Goal: Information Seeking & Learning: Learn about a topic

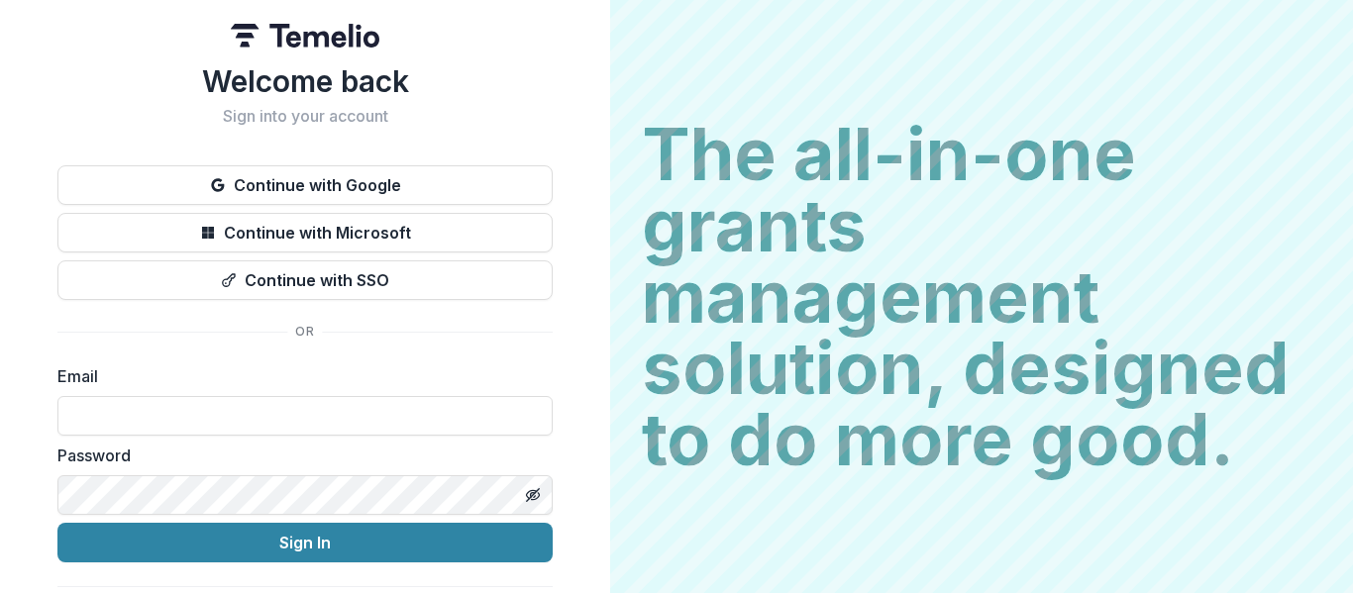
type input "**********"
click at [491, 534] on button "Sign In" at bounding box center [304, 543] width 495 height 40
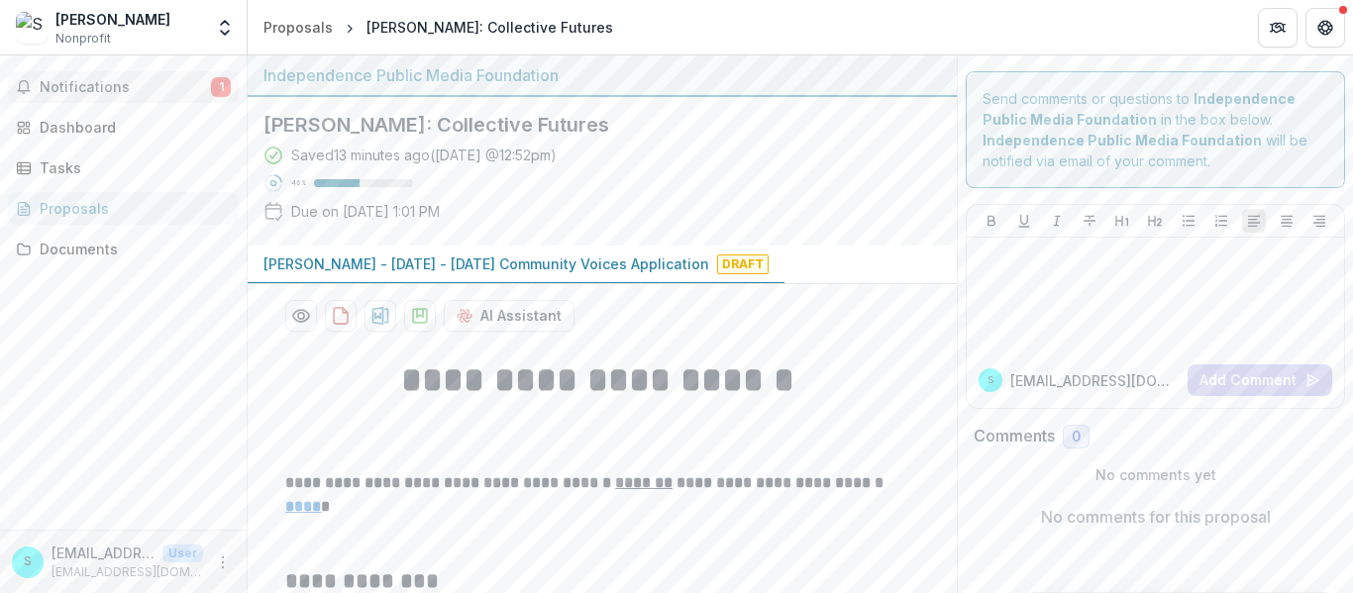
click at [90, 97] on button "Notifications 1" at bounding box center [123, 87] width 231 height 32
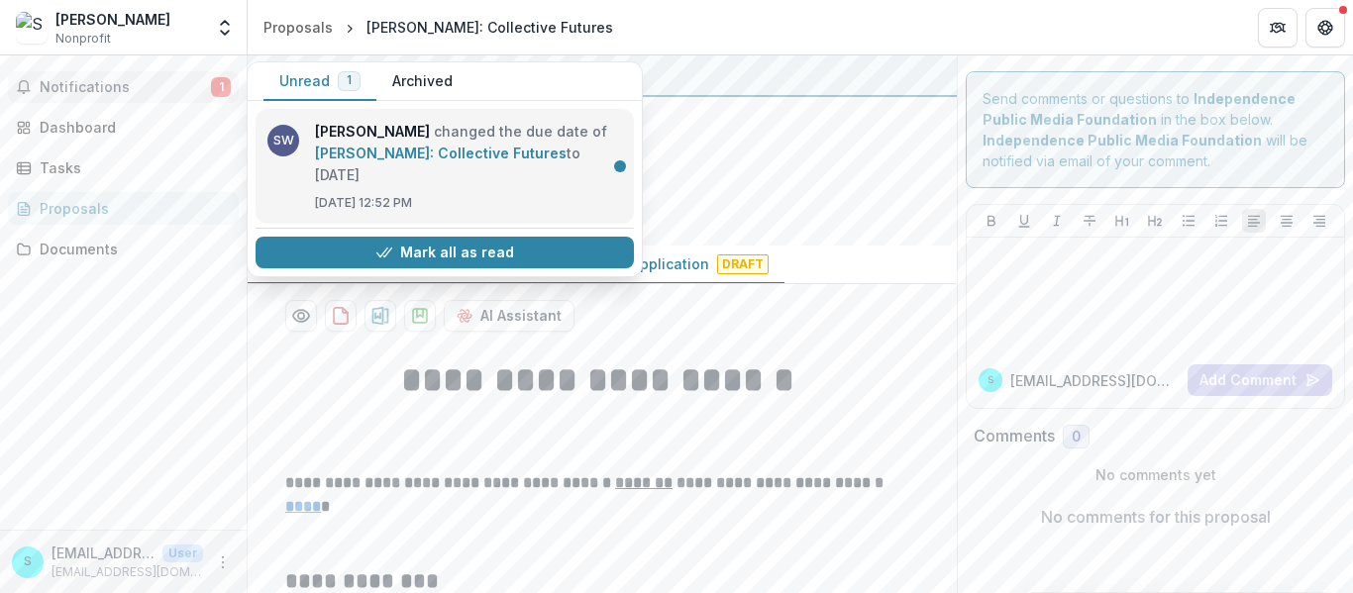
click at [380, 145] on link "[PERSON_NAME]: Collective Futures" at bounding box center [441, 153] width 252 height 17
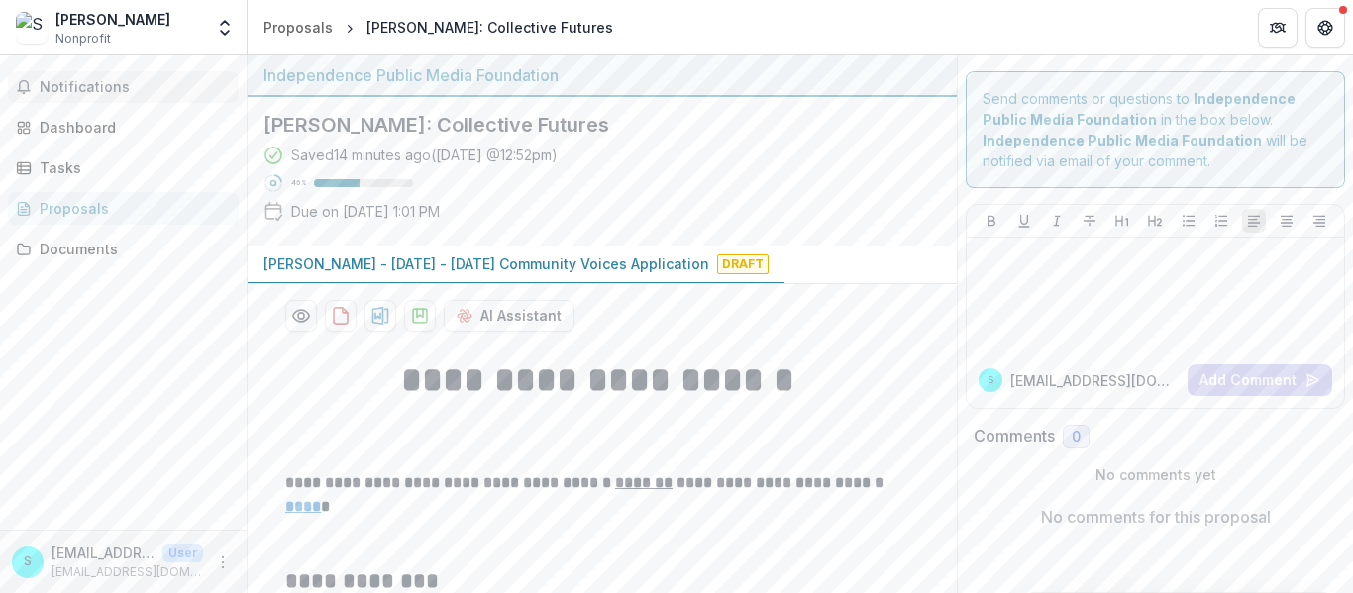
click at [153, 75] on button "Notifications" at bounding box center [123, 87] width 231 height 32
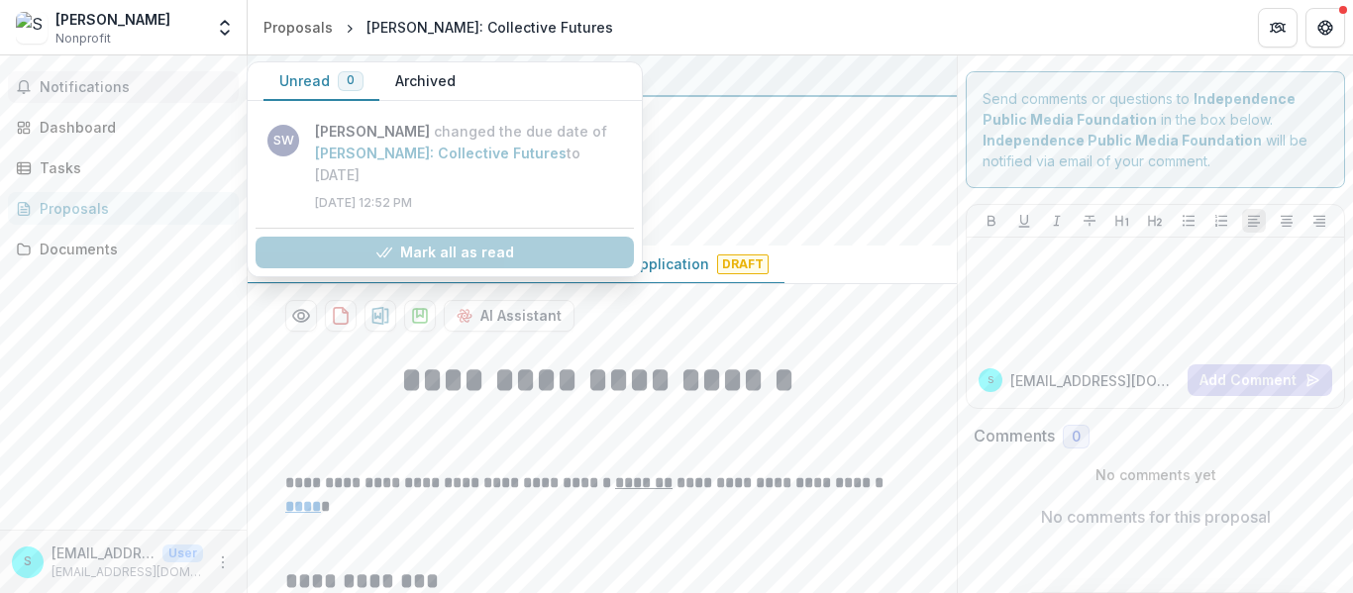
click at [899, 236] on div "Batikh Batikh: Collective Futures Saved 14 minutes ago ( [DATE] @ 12:52pm ) 46 …" at bounding box center [586, 171] width 677 height 149
